Goal: Check status: Check status

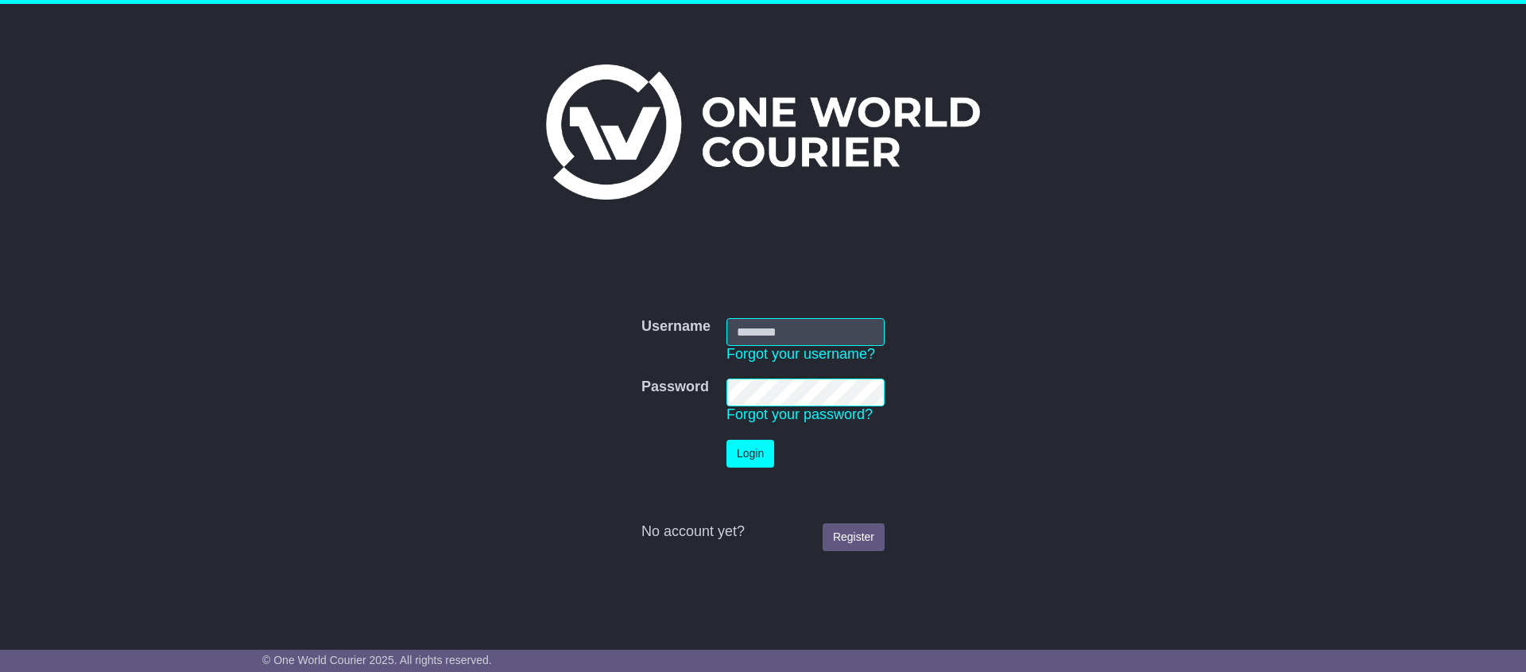
type input "**********"
click at [755, 455] on button "Login" at bounding box center [751, 454] width 48 height 28
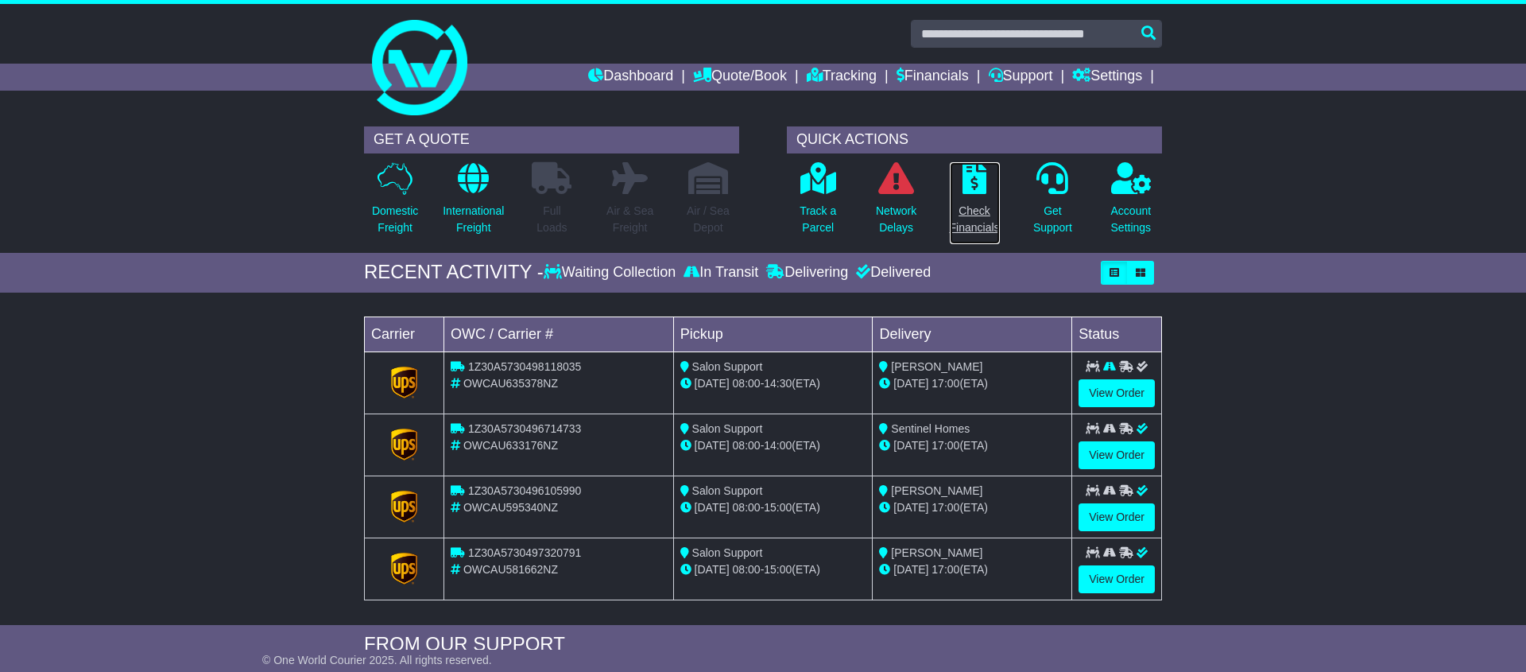
click at [975, 211] on p "Check Financials" at bounding box center [975, 219] width 50 height 33
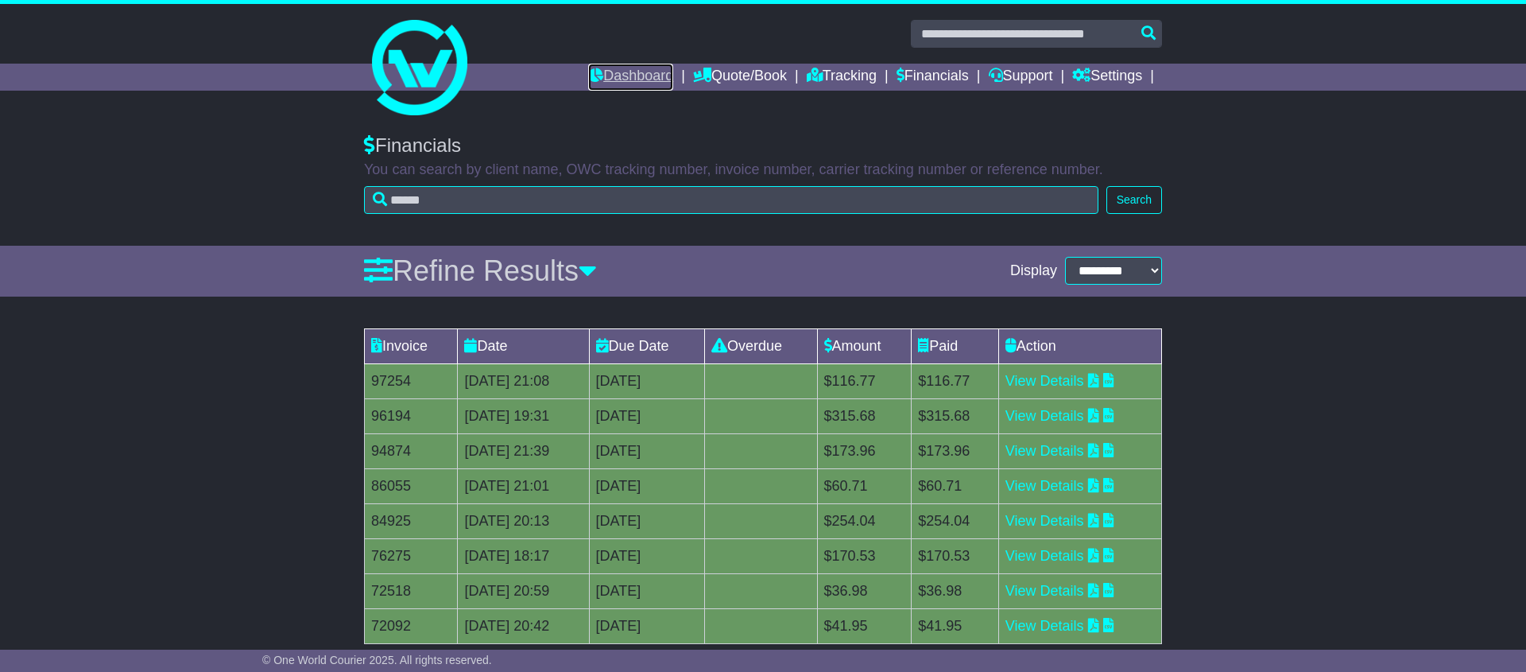
click at [633, 74] on link "Dashboard" at bounding box center [630, 77] width 85 height 27
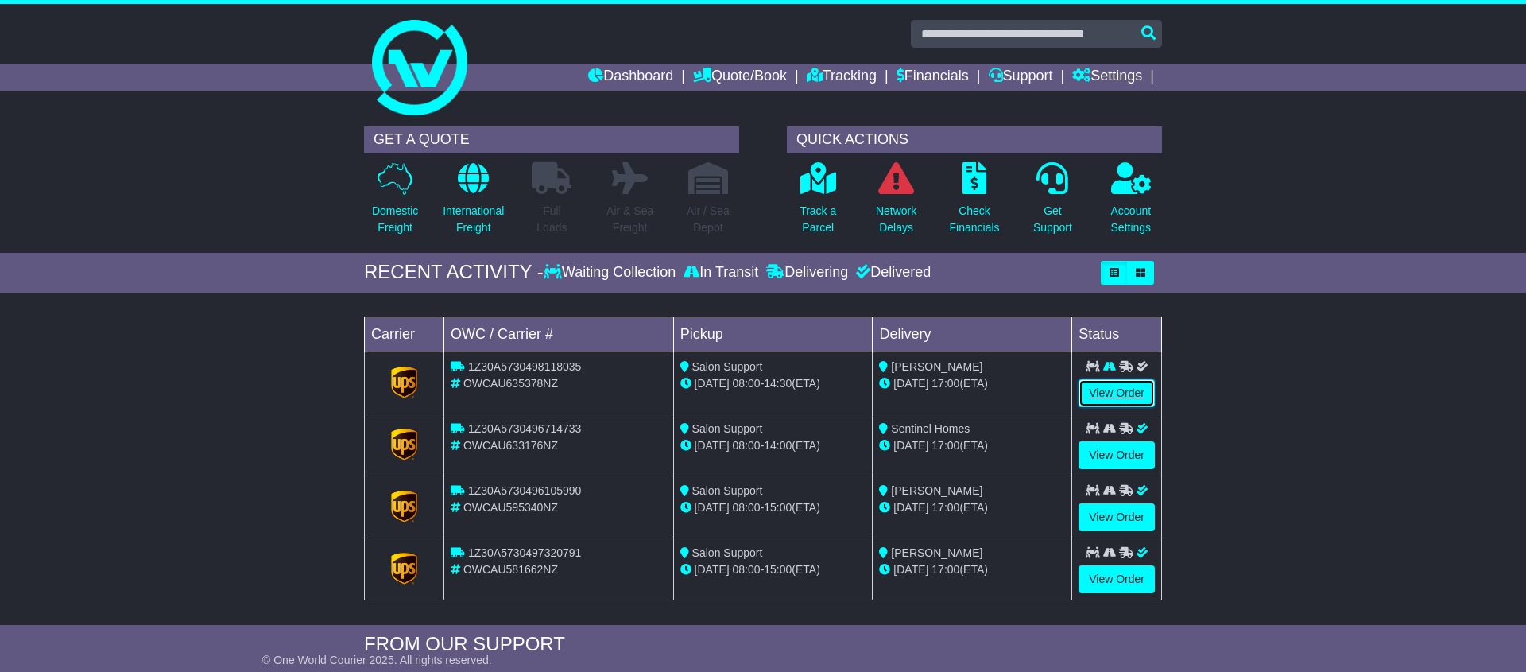
click at [1111, 390] on link "View Order" at bounding box center [1117, 393] width 76 height 28
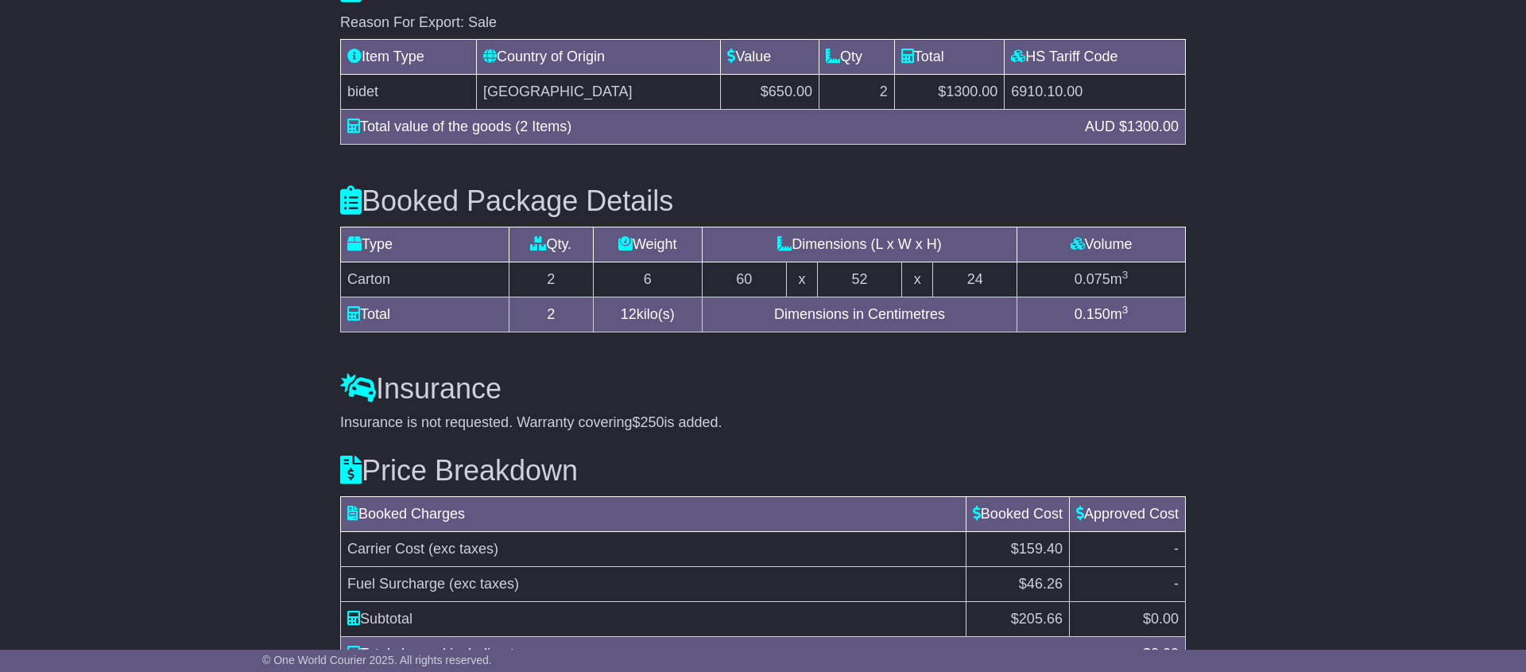
scroll to position [1464, 0]
